Goal: Navigation & Orientation: Find specific page/section

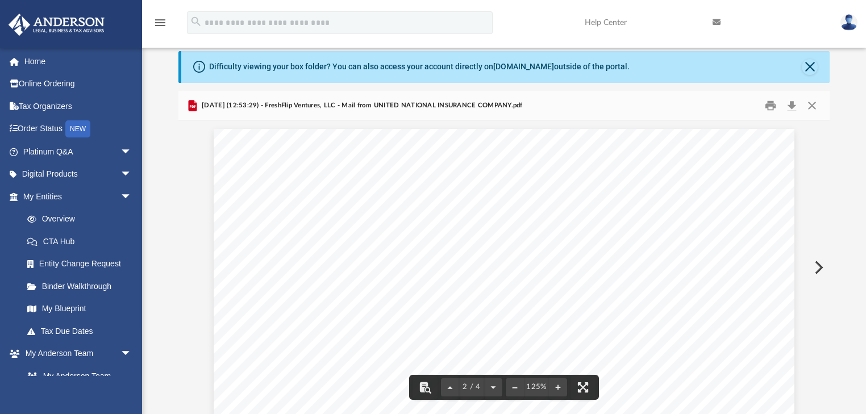
scroll to position [1319, 0]
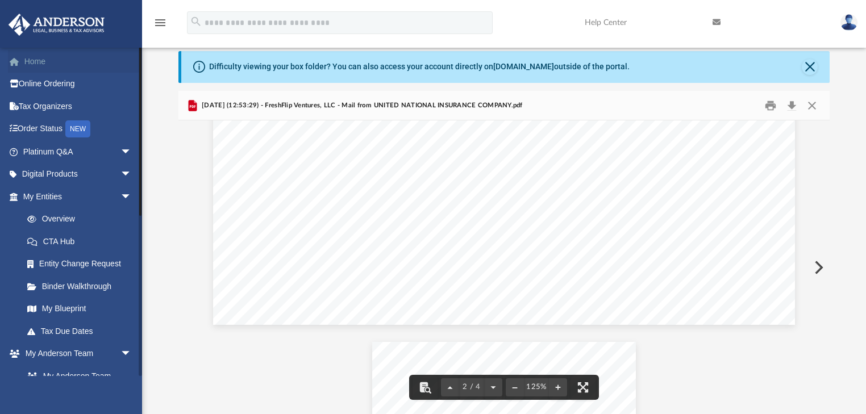
click at [53, 57] on link "Home" at bounding box center [78, 61] width 141 height 23
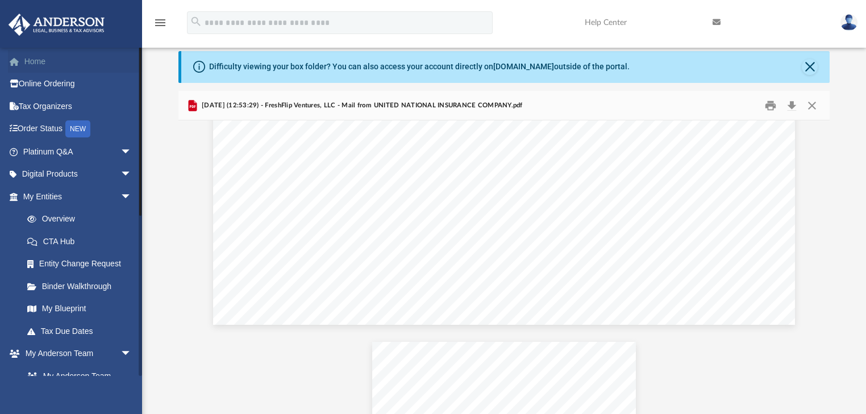
click at [41, 59] on link "Home" at bounding box center [78, 61] width 141 height 23
click at [811, 65] on button "Close" at bounding box center [810, 67] width 16 height 16
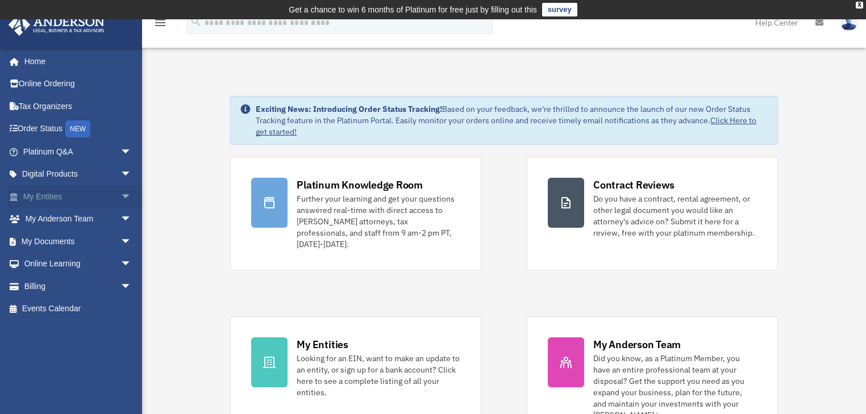
click at [121, 193] on span "arrow_drop_down" at bounding box center [132, 196] width 23 height 23
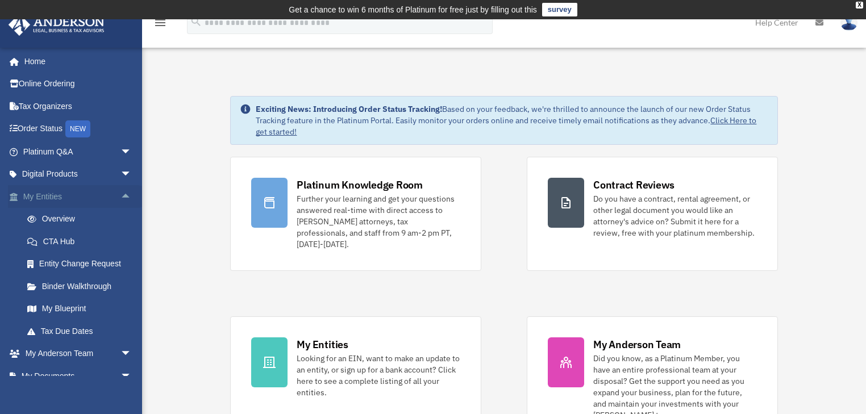
click at [51, 193] on link "My Entities arrow_drop_up" at bounding box center [78, 196] width 141 height 23
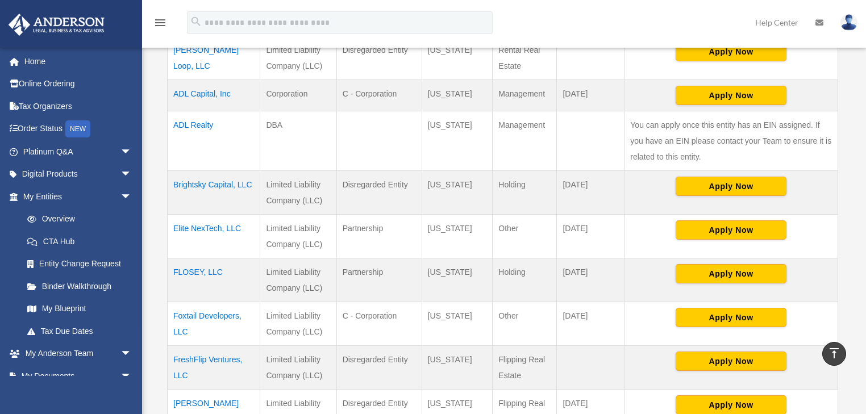
scroll to position [637, 0]
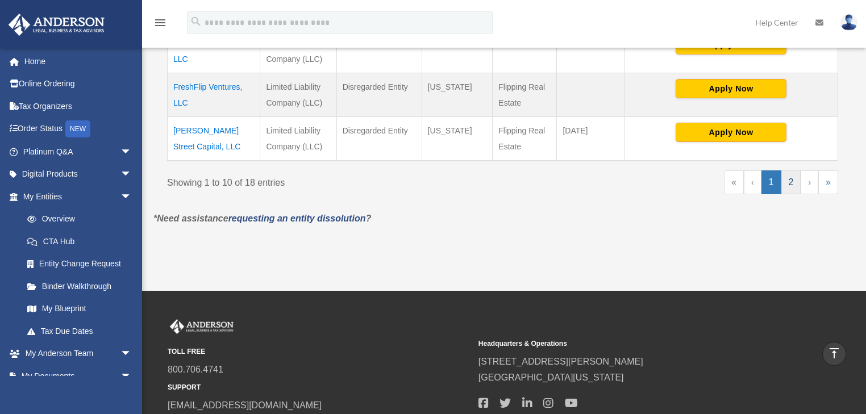
click at [795, 183] on link "2" at bounding box center [792, 183] width 20 height 24
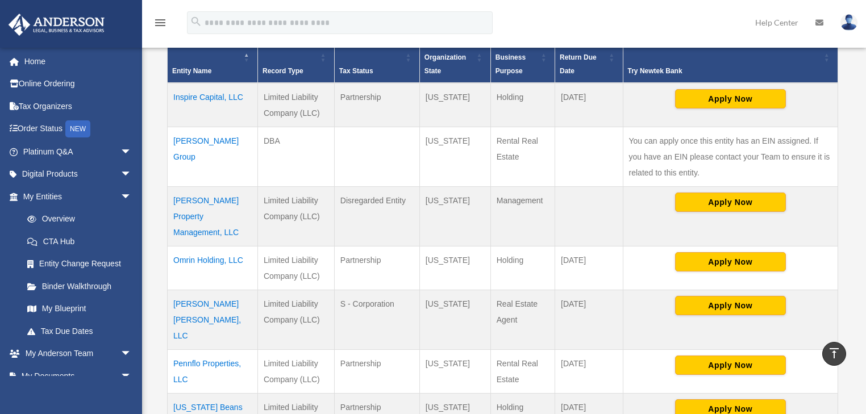
scroll to position [318, 0]
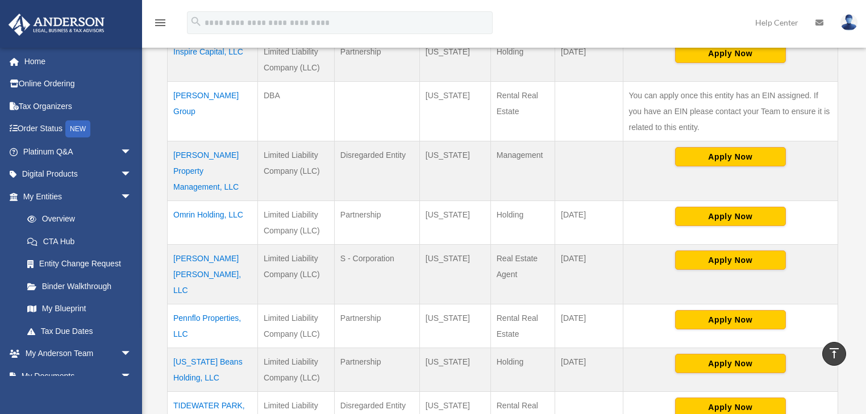
click at [200, 201] on td "Omrin Holding, LLC" at bounding box center [213, 223] width 90 height 44
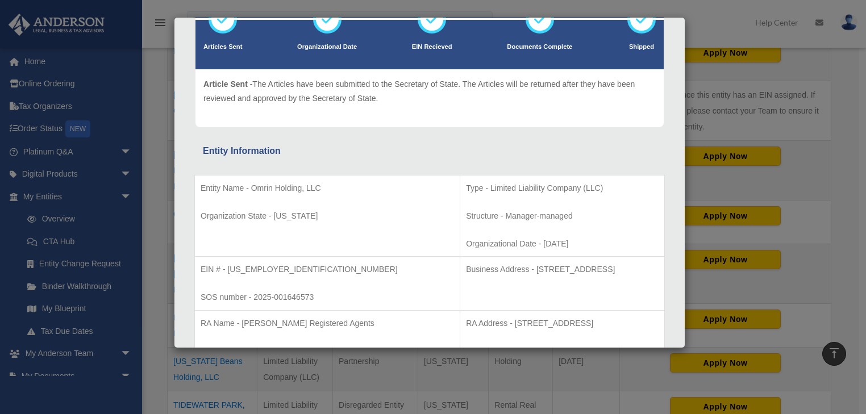
scroll to position [182, 0]
